Goal: Entertainment & Leisure: Consume media (video, audio)

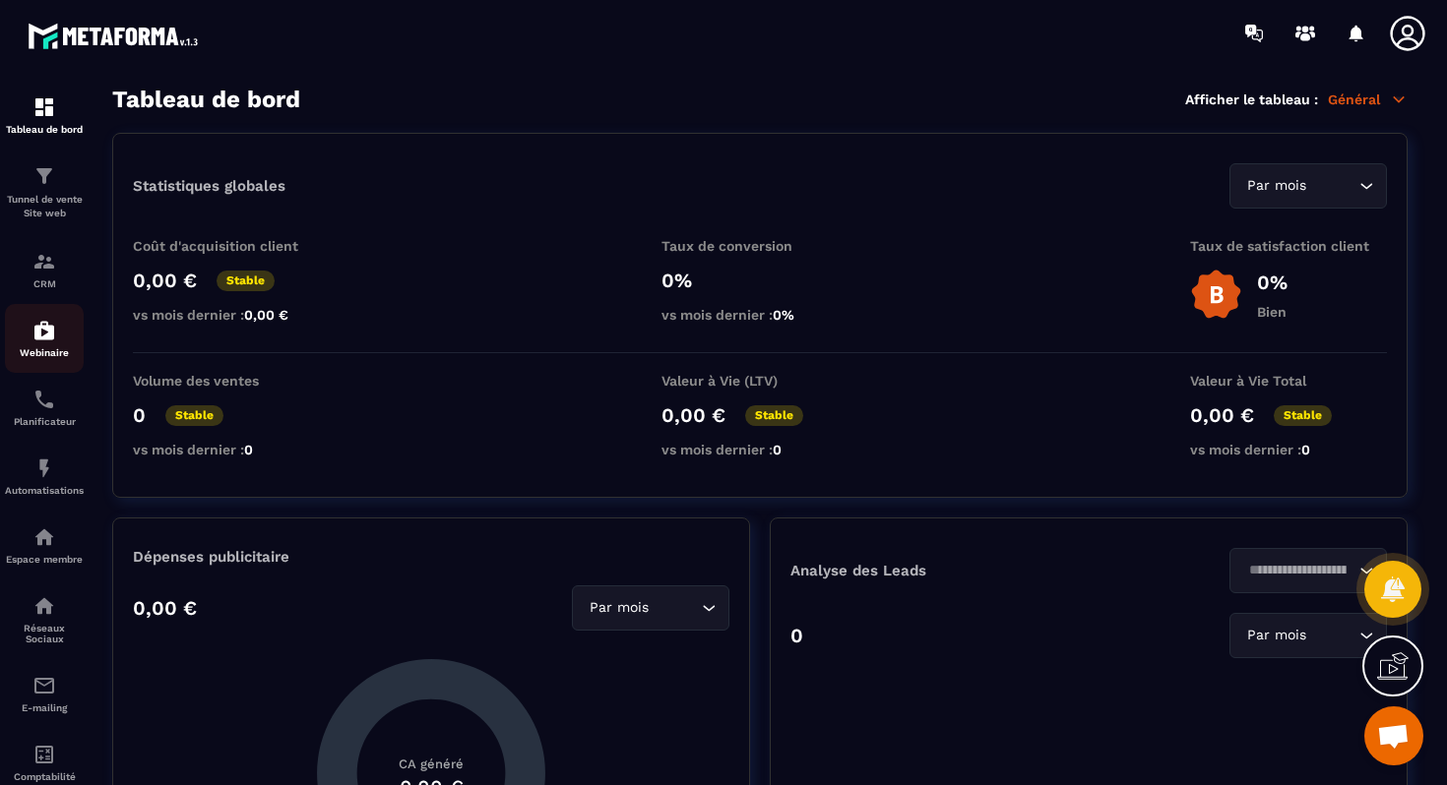
click at [32, 316] on link "Webinaire" at bounding box center [44, 338] width 79 height 69
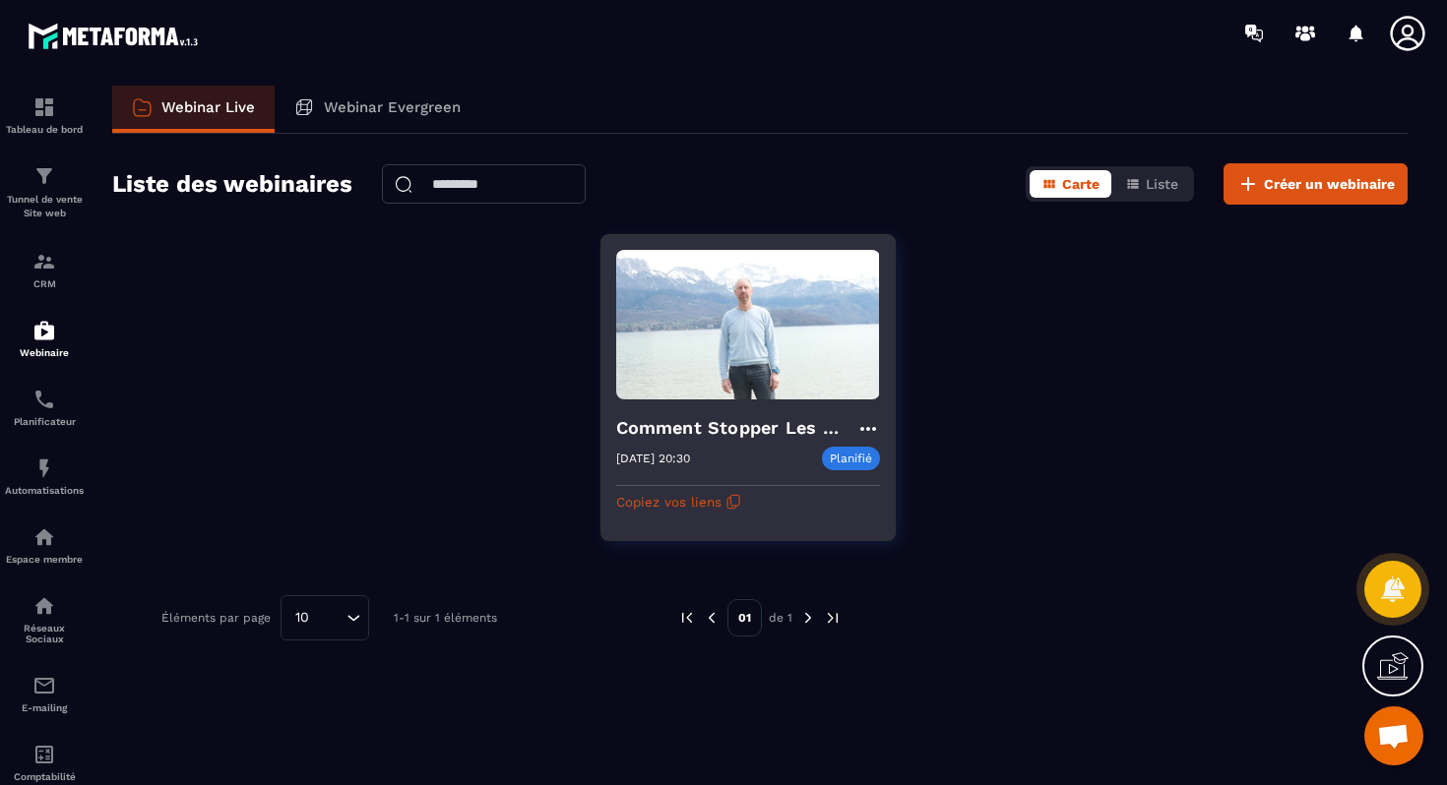
click at [867, 427] on icon at bounding box center [867, 429] width 16 height 4
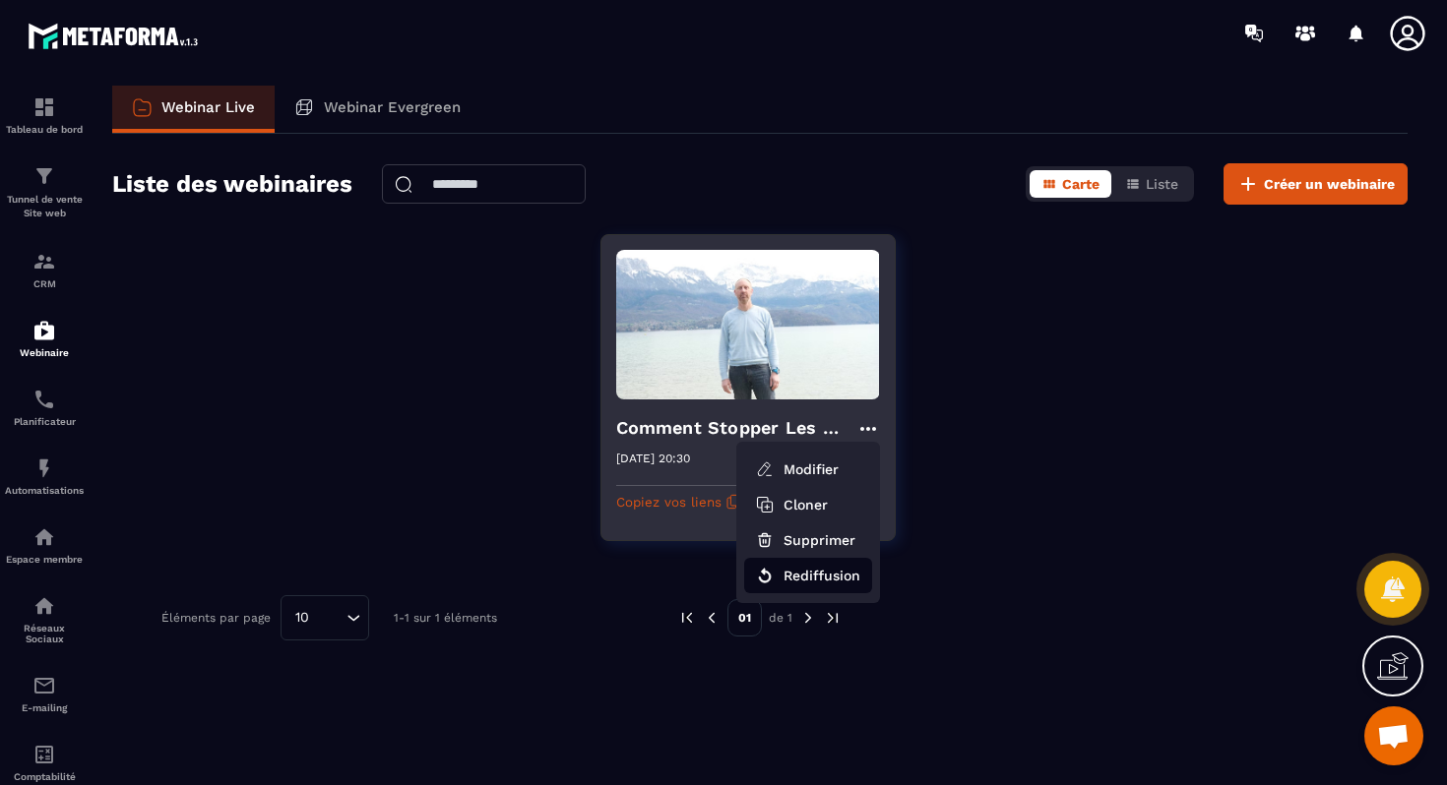
click at [806, 578] on button "Rediffusion" at bounding box center [808, 575] width 128 height 35
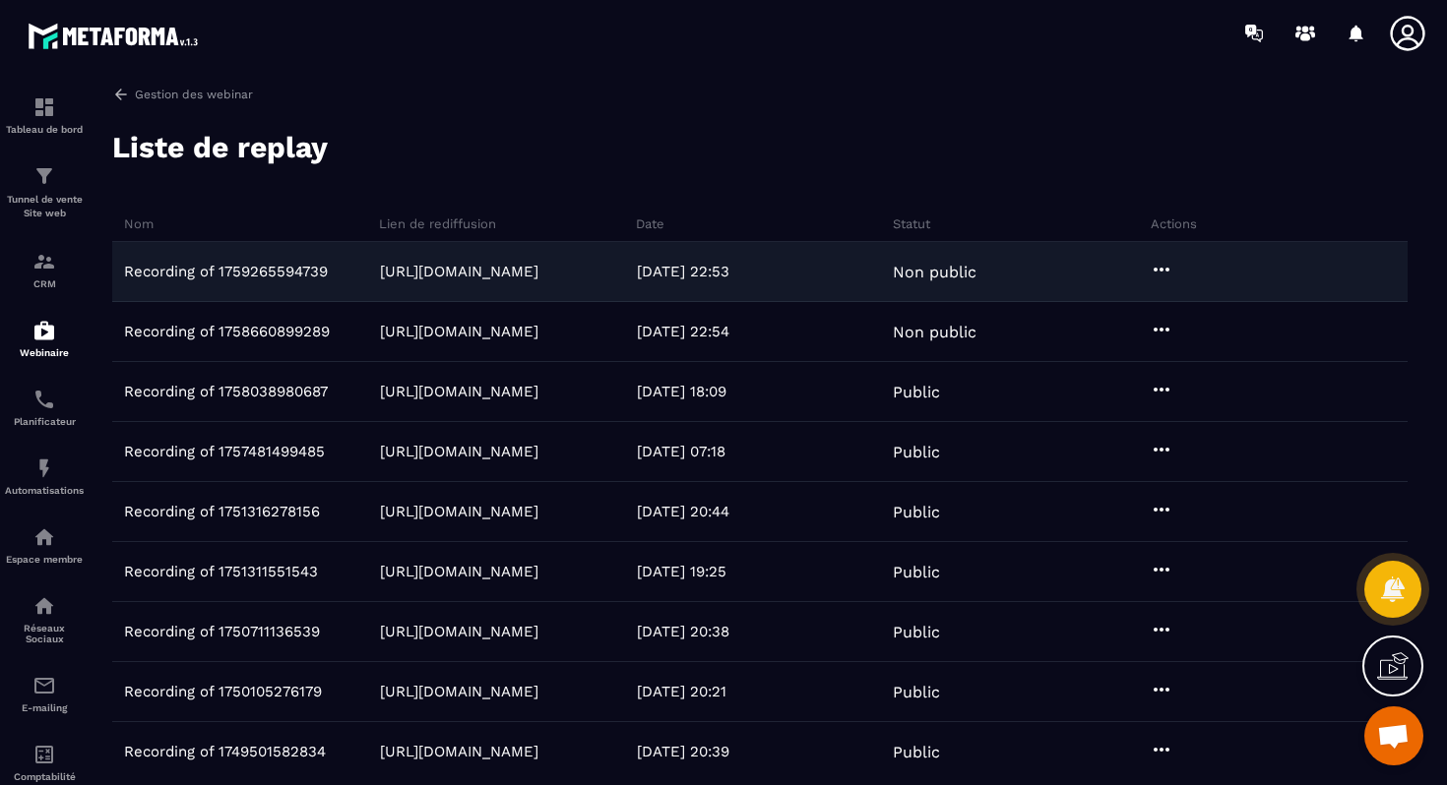
click at [305, 270] on p "Recording of 1759265594739" at bounding box center [226, 272] width 204 height 18
click at [595, 272] on icon at bounding box center [604, 272] width 18 height 18
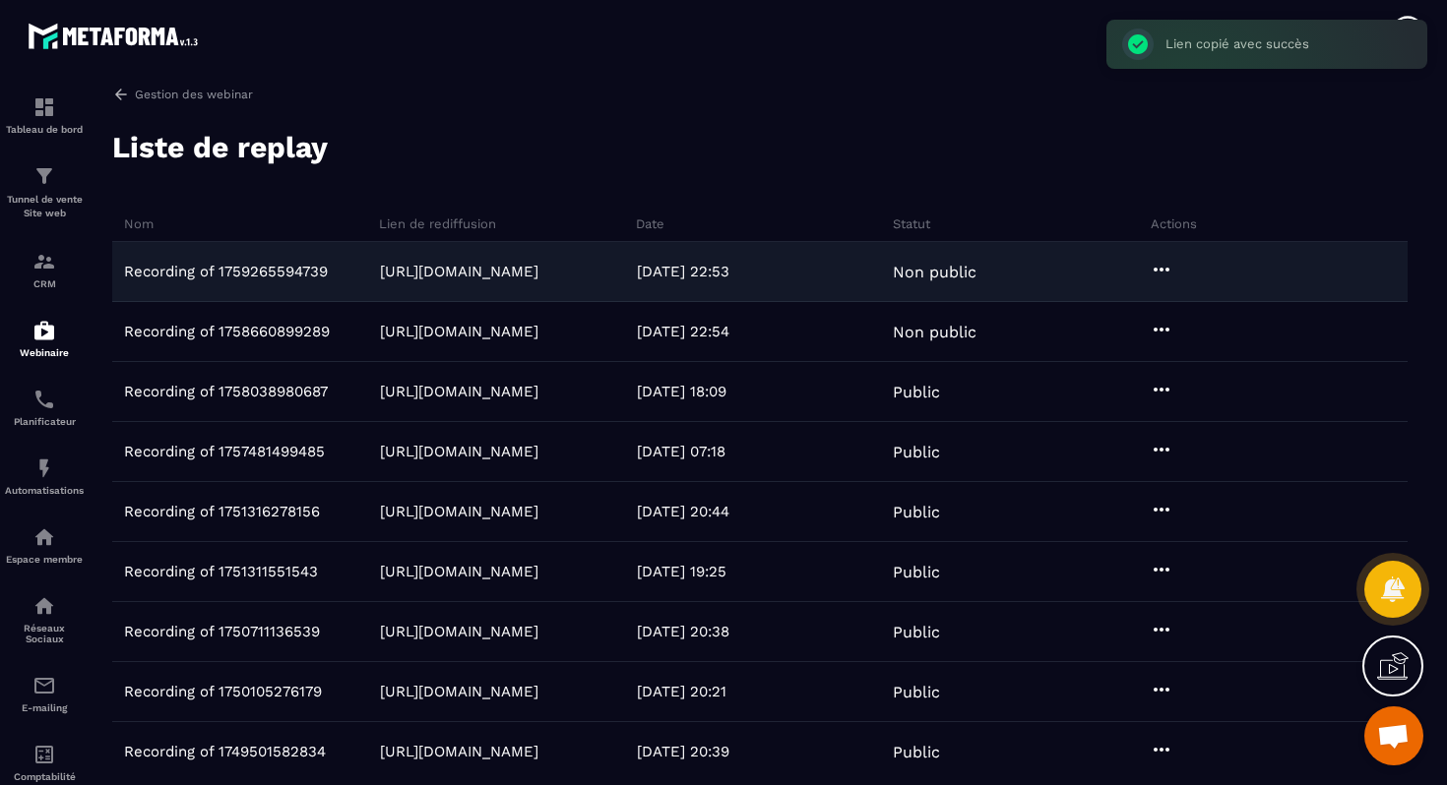
click at [1166, 266] on icon at bounding box center [1162, 270] width 24 height 24
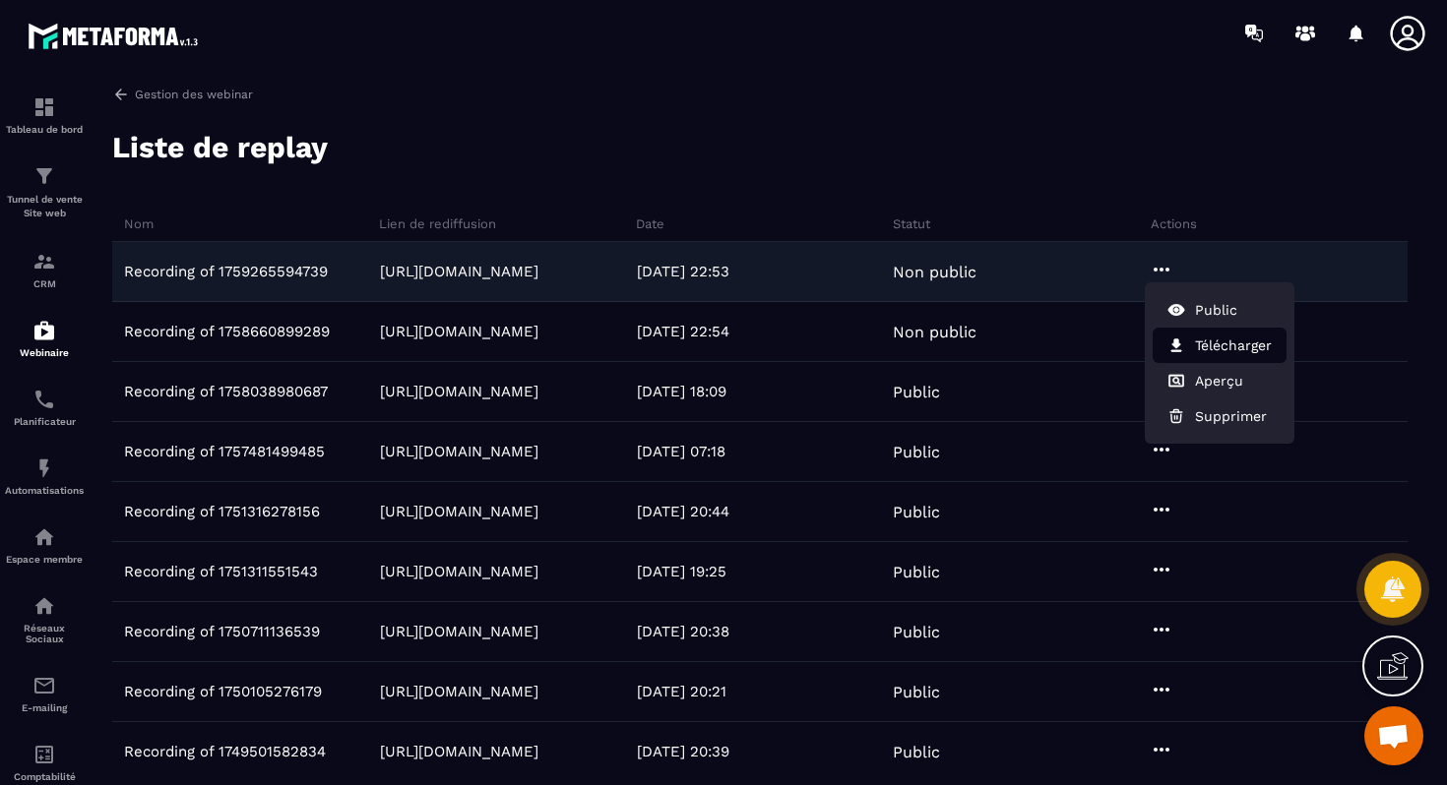
click at [1225, 352] on button "Télécharger" at bounding box center [1220, 345] width 134 height 35
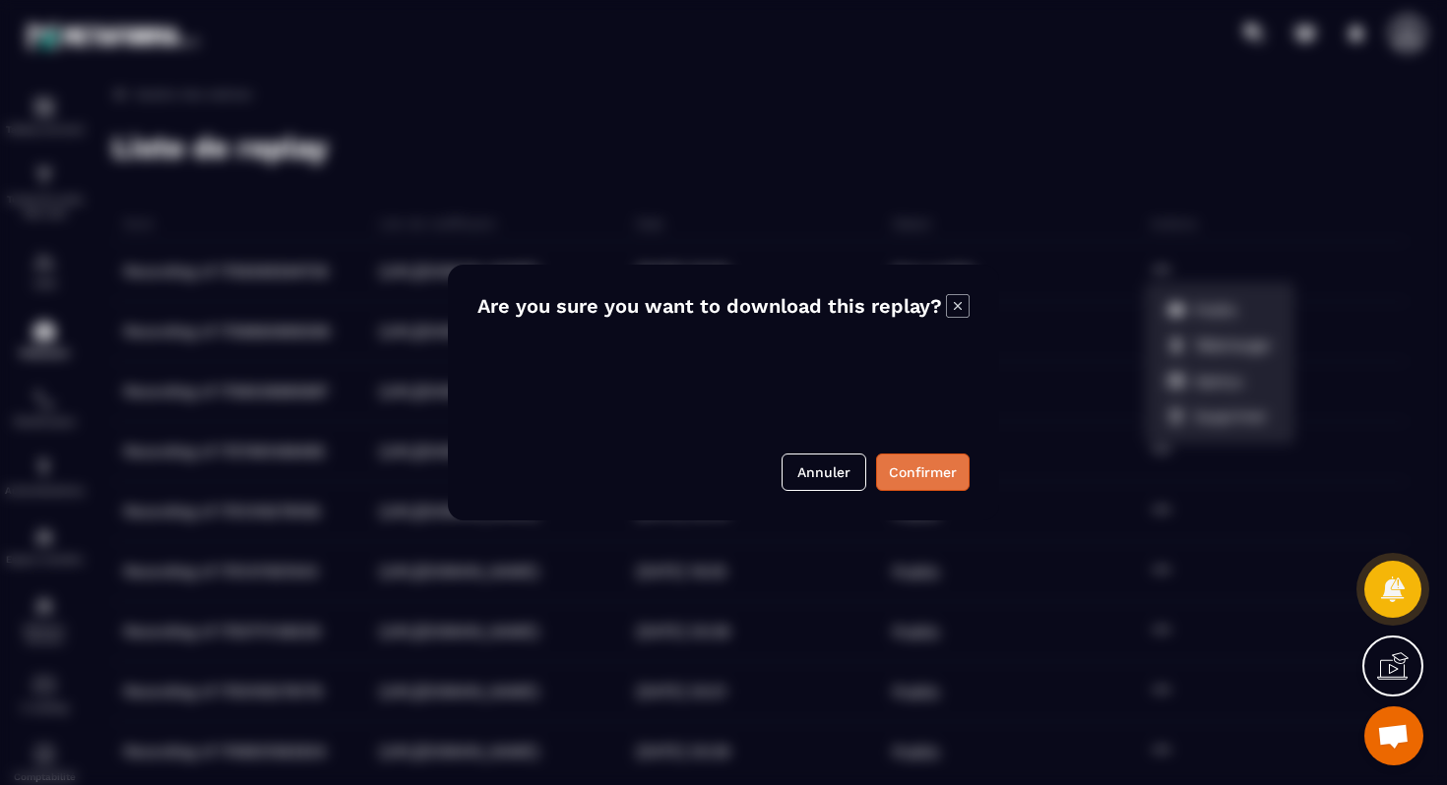
click at [935, 471] on button "Confirmer" at bounding box center [923, 472] width 94 height 37
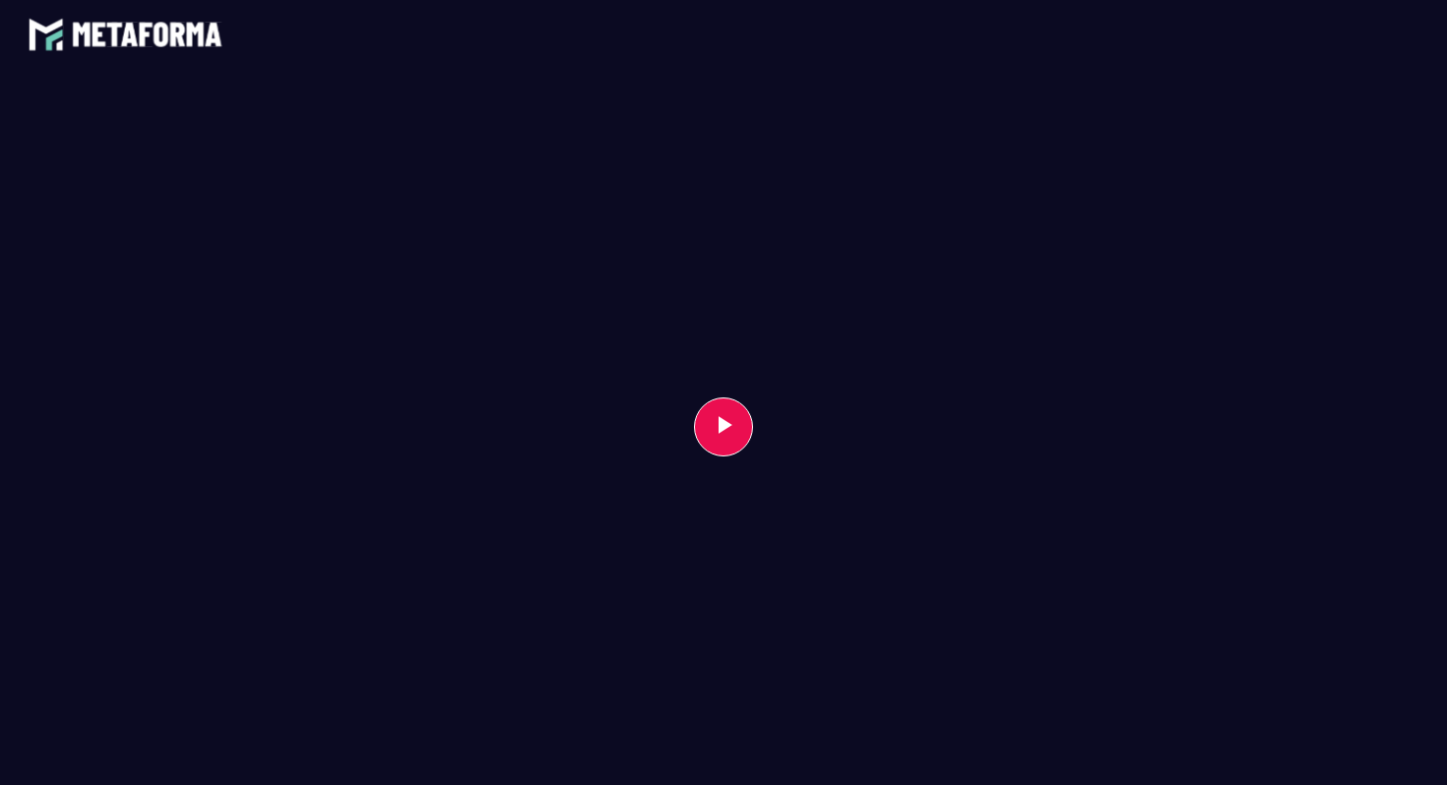
scroll to position [4, 0]
click at [714, 442] on button "Play Video" at bounding box center [723, 423] width 59 height 59
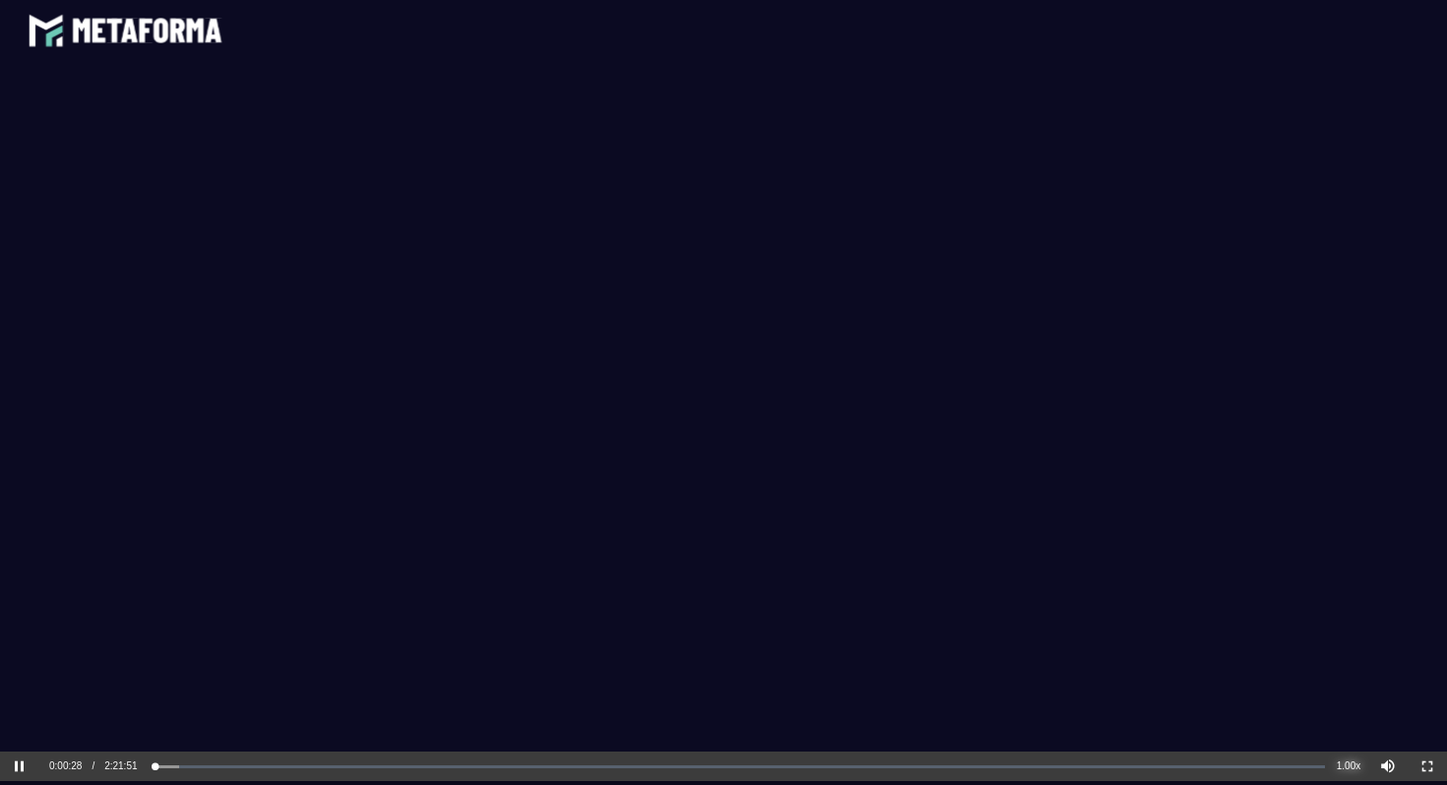
click at [1351, 765] on div "1.00x" at bounding box center [1348, 767] width 39 height 30
click at [1375, 612] on li "2x" at bounding box center [1366, 614] width 74 height 22
